Goal: Information Seeking & Learning: Check status

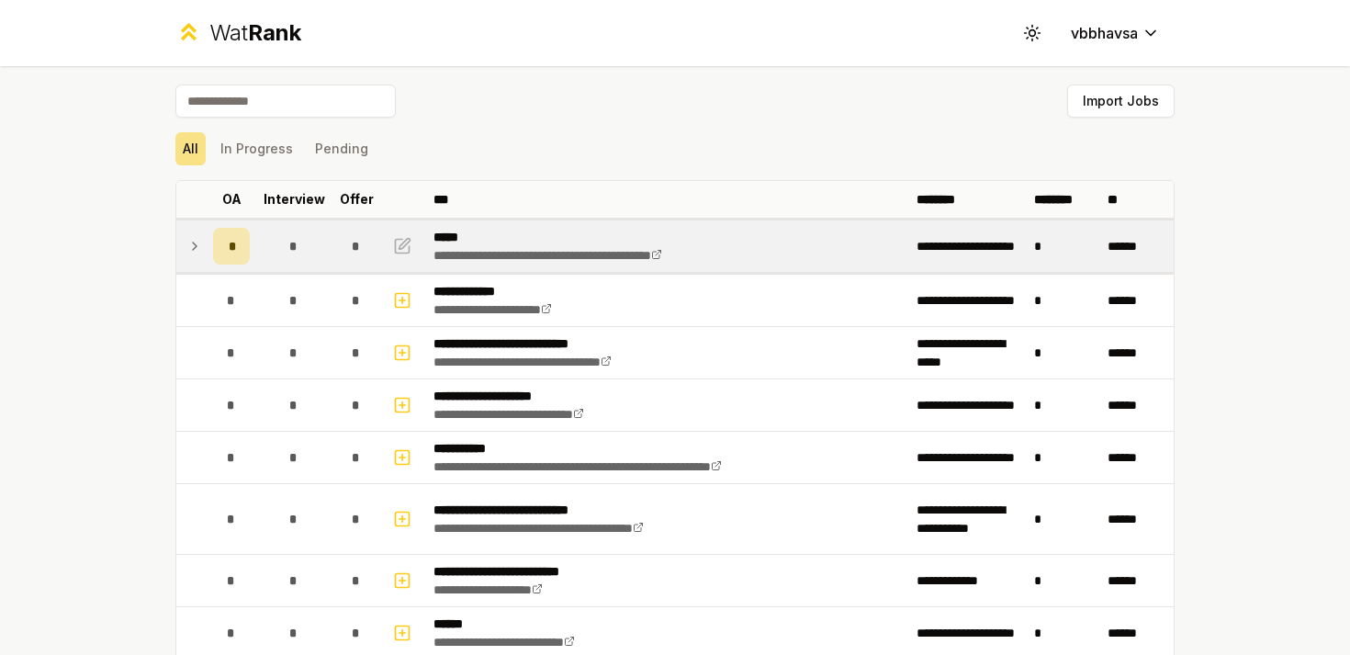
click at [191, 241] on icon at bounding box center [194, 246] width 15 height 22
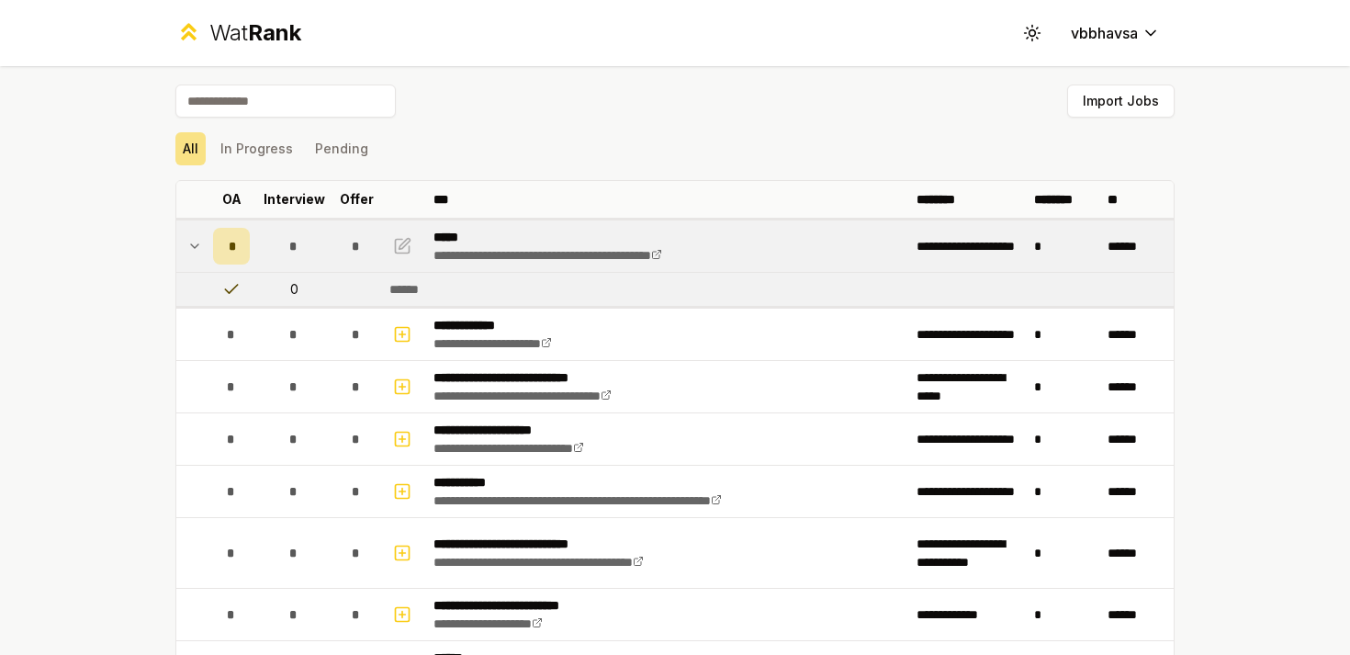
click at [196, 249] on icon at bounding box center [194, 246] width 15 height 22
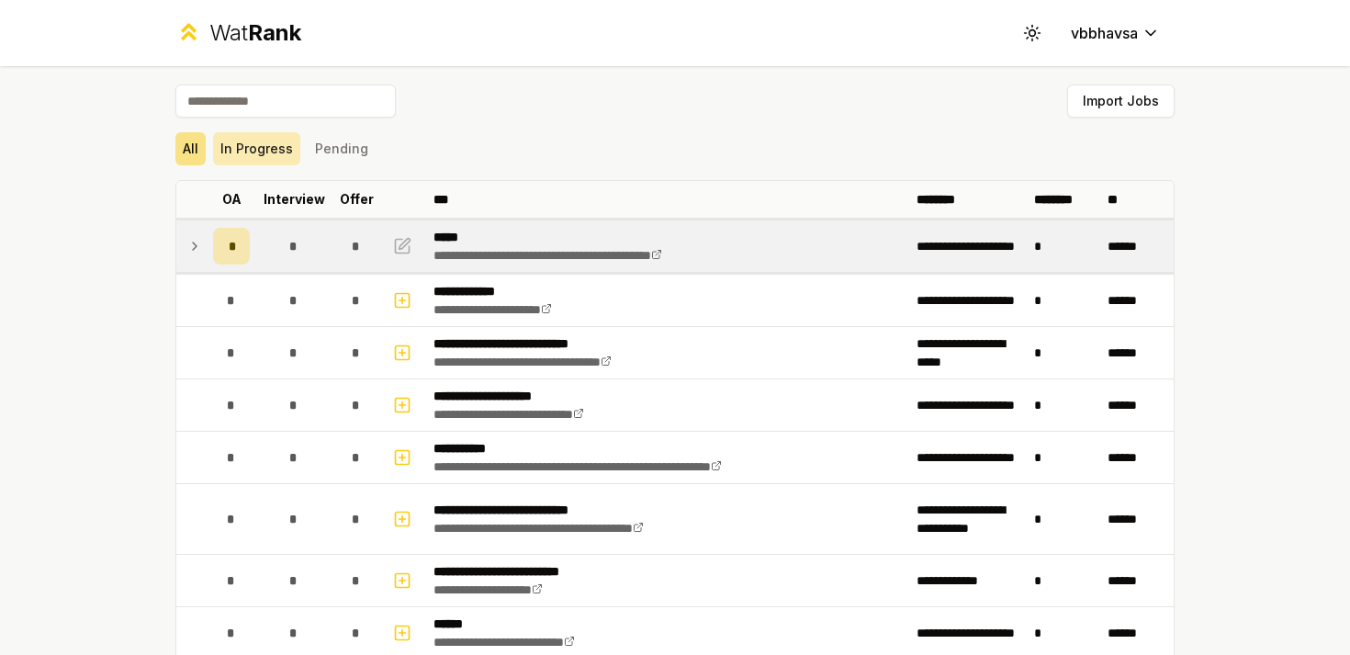
click at [256, 140] on button "In Progress" at bounding box center [256, 148] width 87 height 33
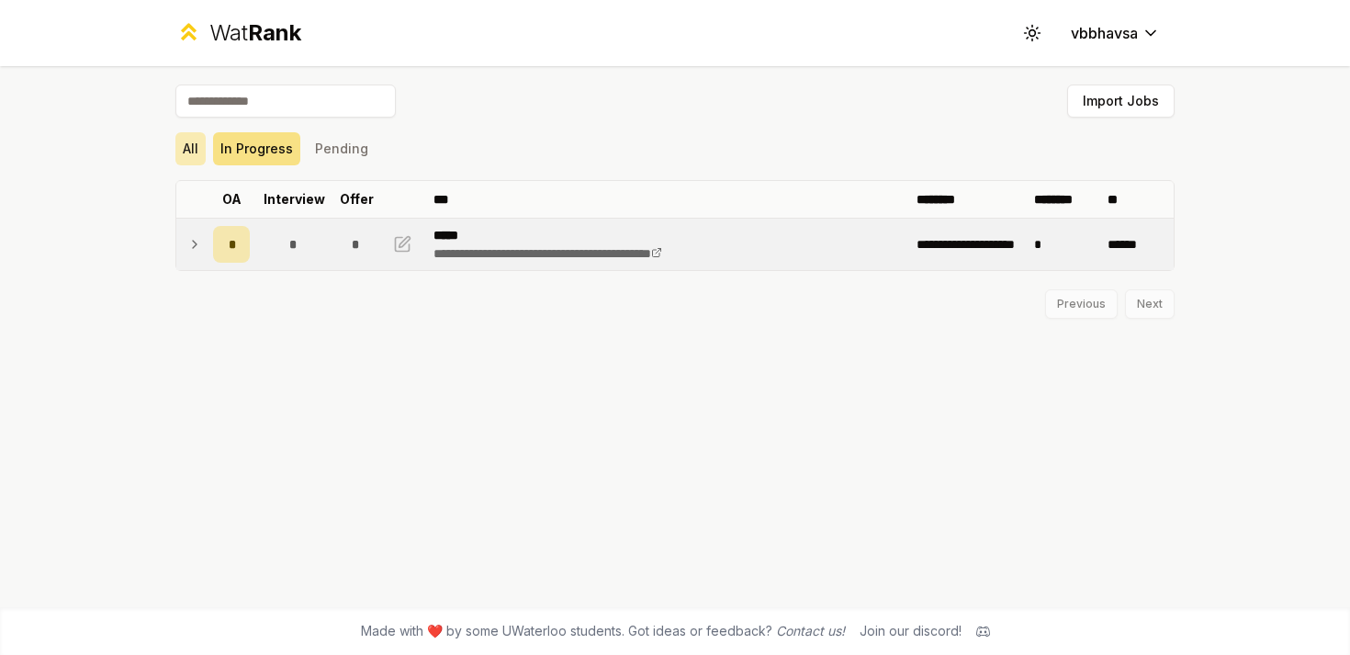
click at [192, 139] on button "All" at bounding box center [190, 148] width 30 height 33
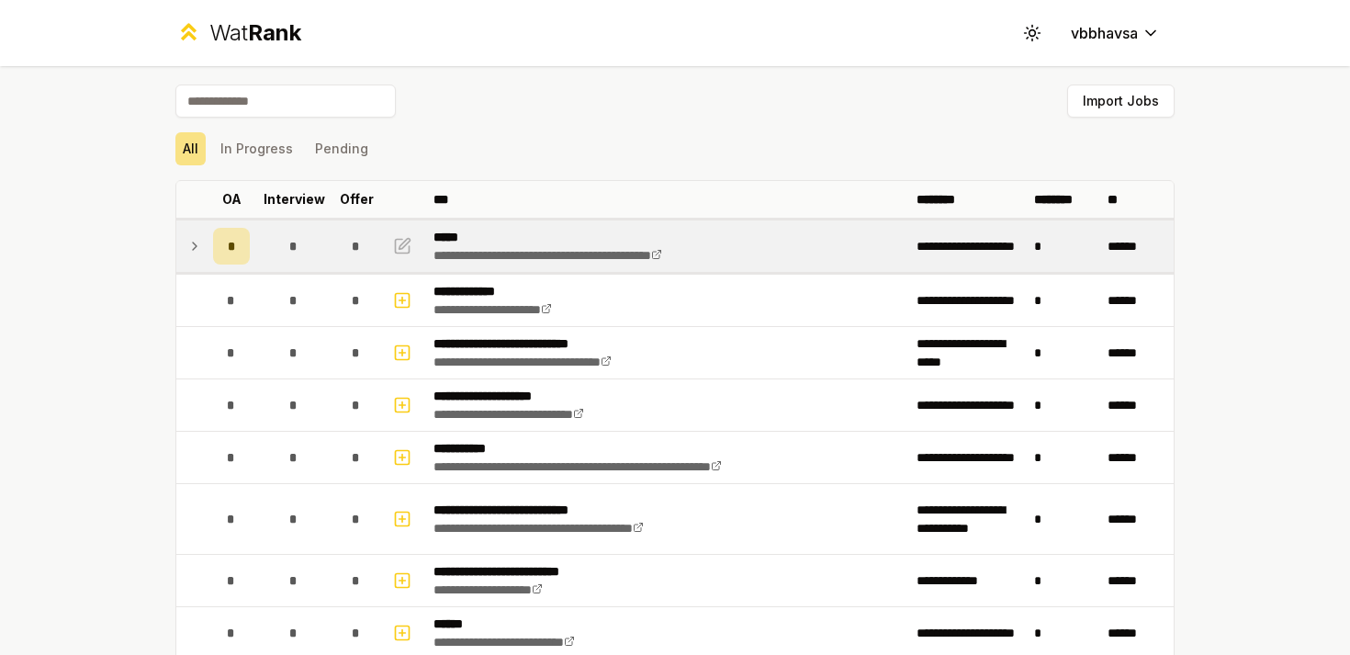
click at [200, 242] on icon at bounding box center [194, 246] width 15 height 22
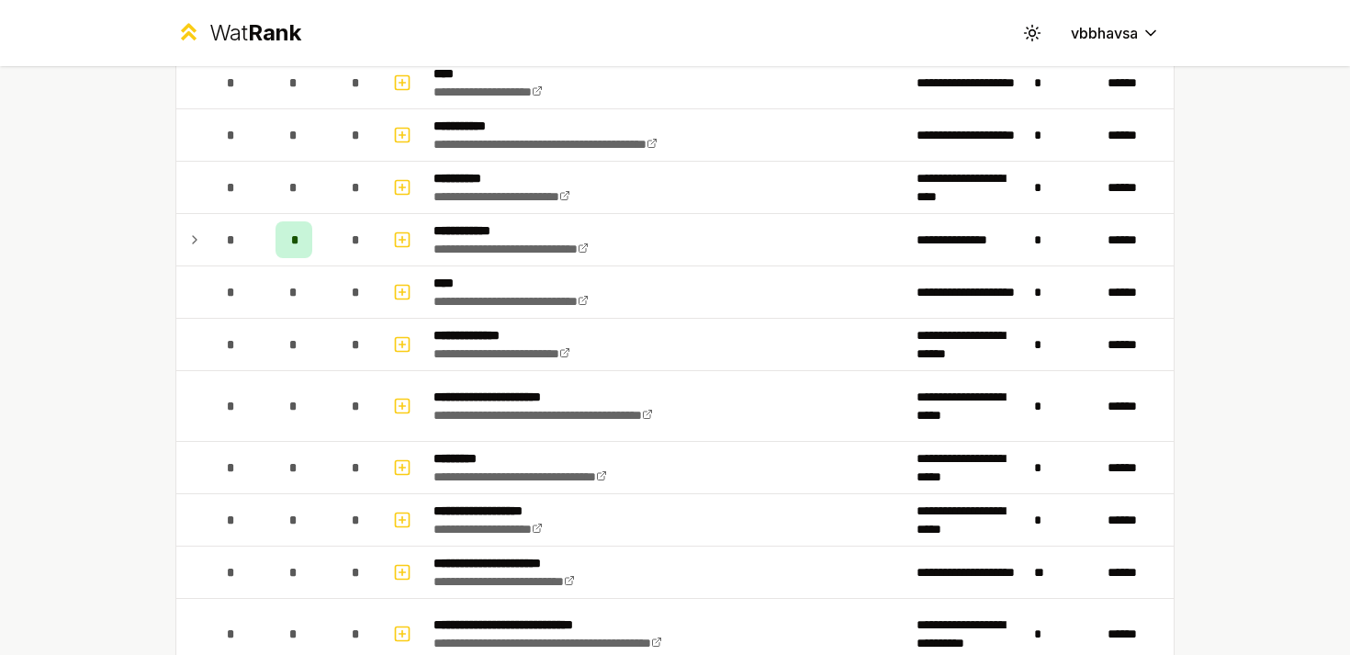
scroll to position [1541, 0]
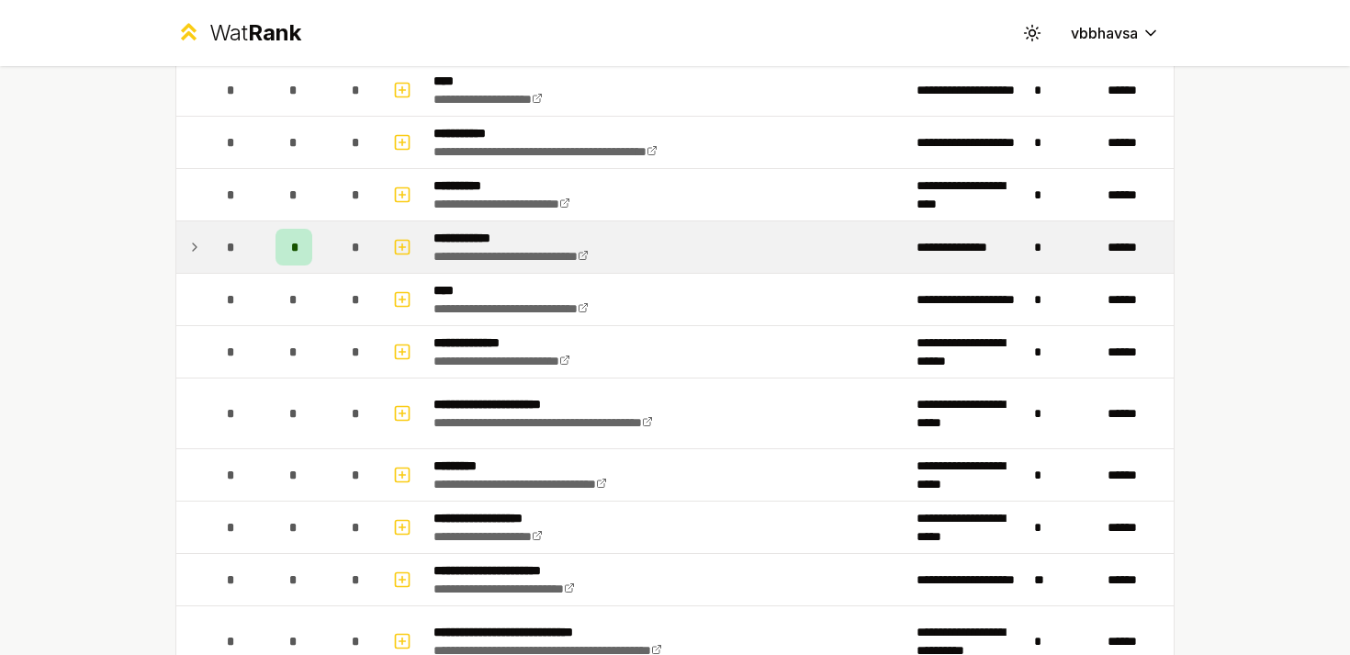
click at [194, 248] on icon at bounding box center [194, 247] width 15 height 22
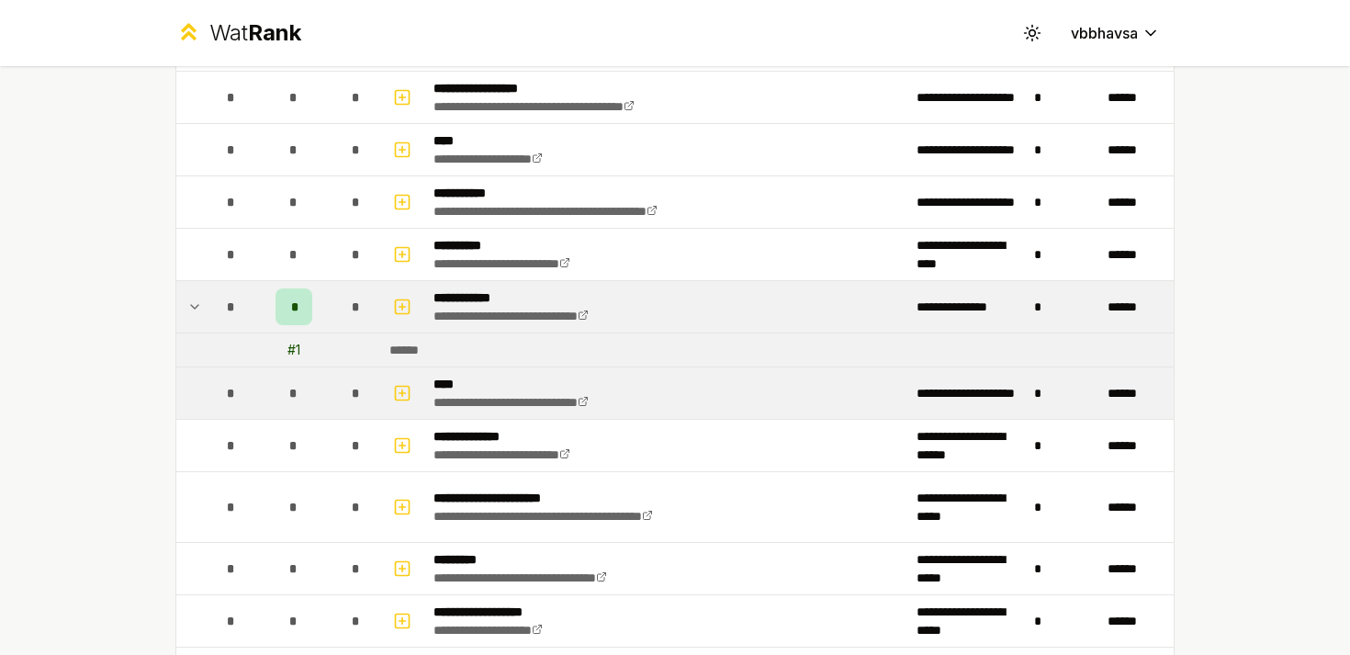
scroll to position [1449, 0]
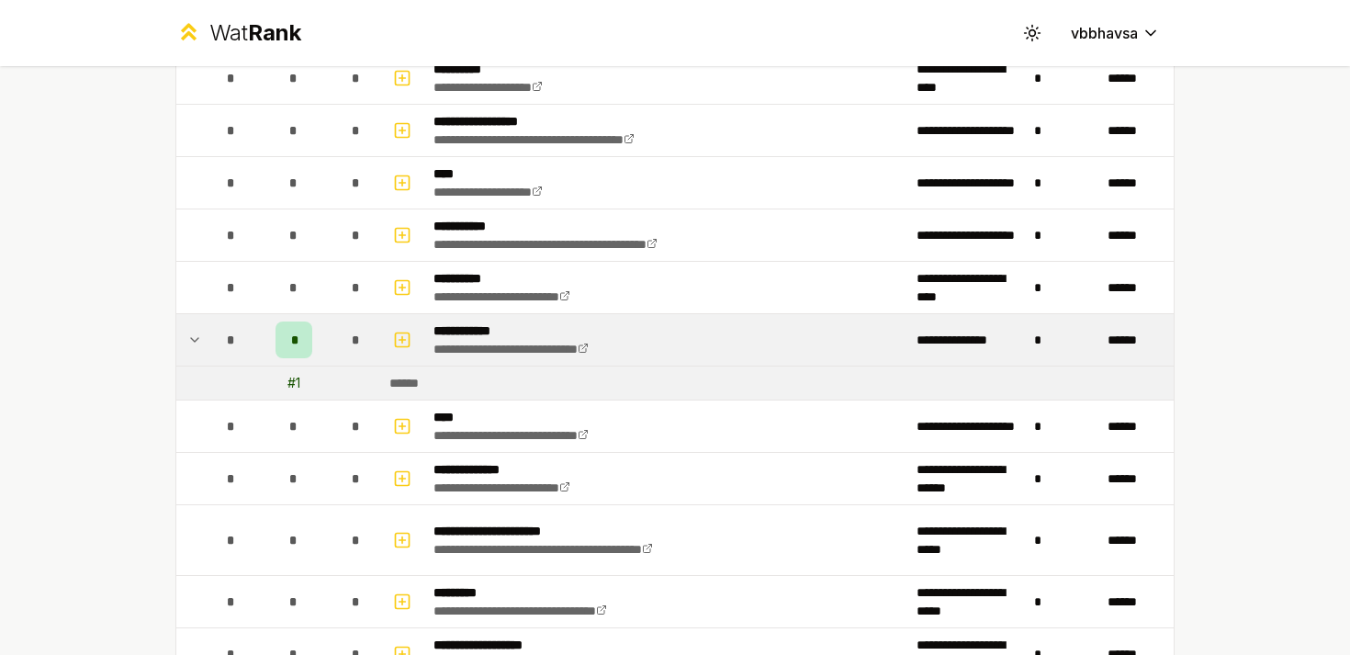
click at [196, 333] on icon at bounding box center [194, 340] width 15 height 22
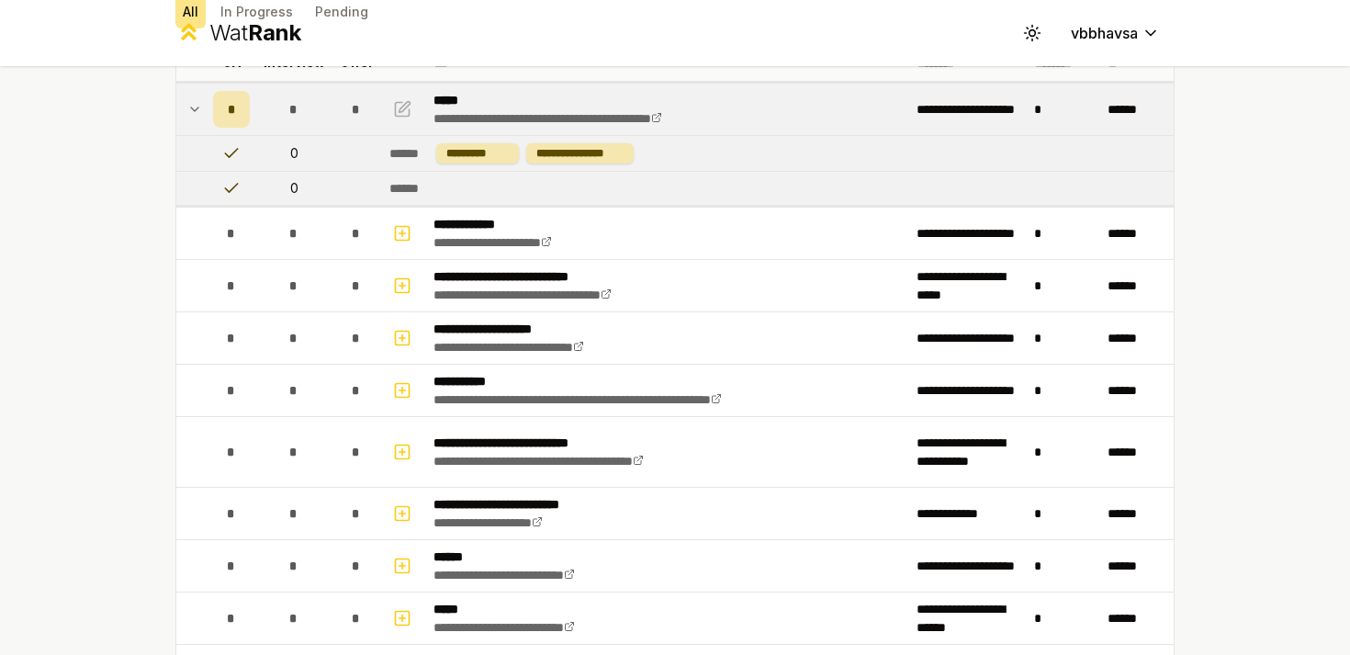
scroll to position [0, 0]
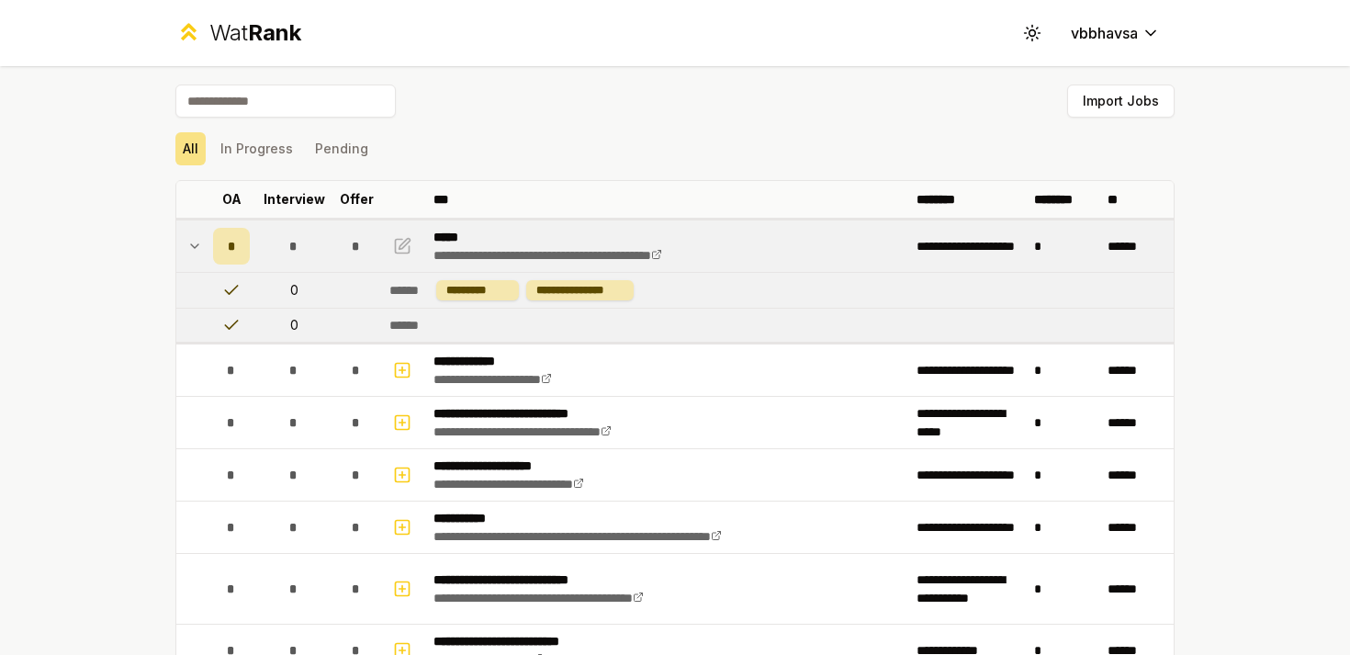
click at [199, 245] on icon at bounding box center [194, 246] width 15 height 22
